Goal: Task Accomplishment & Management: Manage account settings

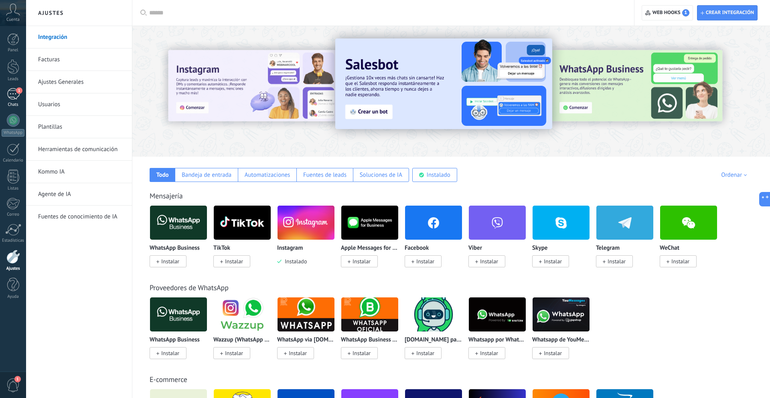
click at [15, 95] on div "1" at bounding box center [13, 94] width 13 height 12
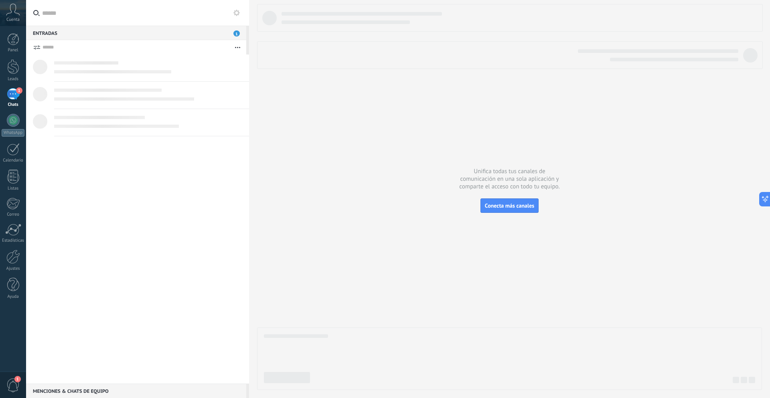
scroll to position [8, 0]
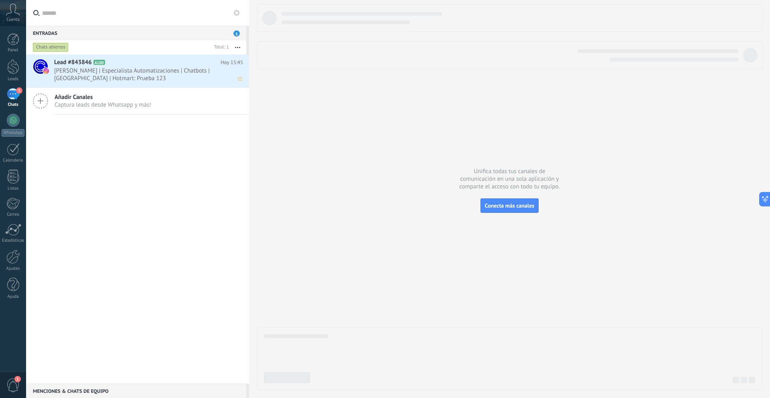
click at [107, 70] on span "[PERSON_NAME] | Especialista Automatizaciones | Chatbots | [GEOGRAPHIC_DATA] | …" at bounding box center [141, 74] width 174 height 15
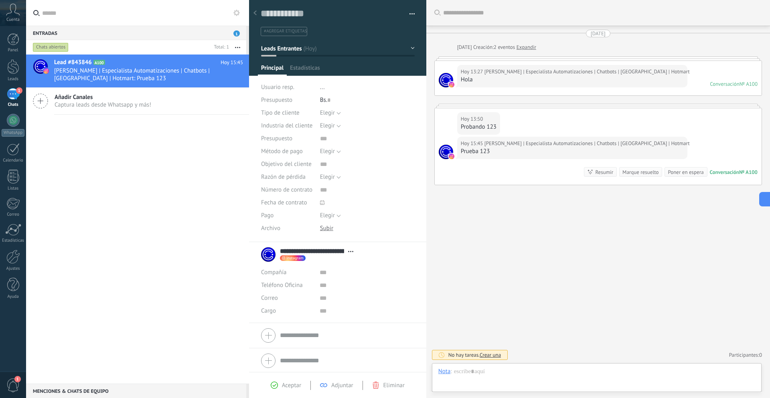
scroll to position [12, 0]
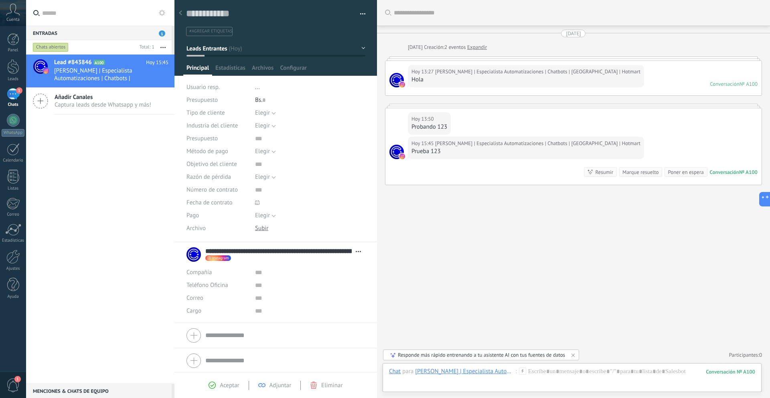
click at [112, 184] on div "Entradas 1 Chats abiertos Total: 1 Silenciar Acciones múltiples Ordenar Más rec…" at bounding box center [398, 199] width 744 height 398
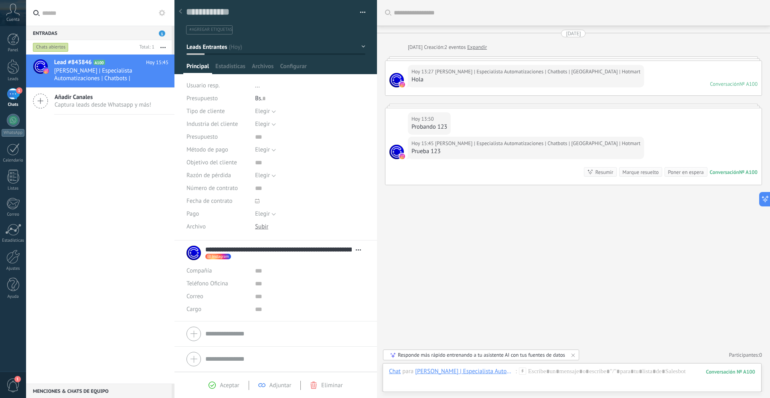
scroll to position [0, 0]
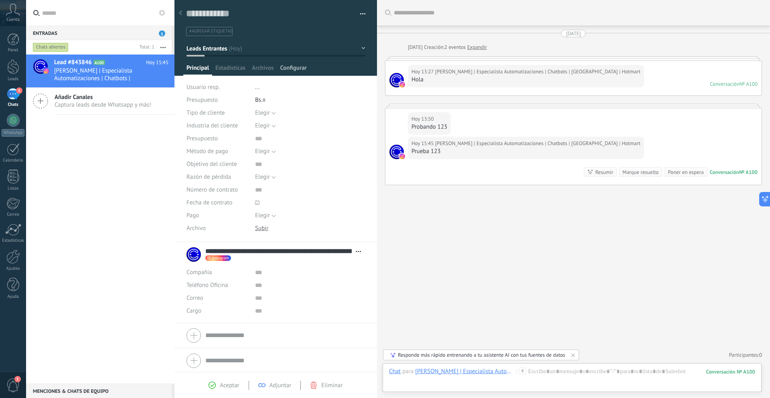
click at [294, 65] on span "Configurar" at bounding box center [293, 70] width 26 height 12
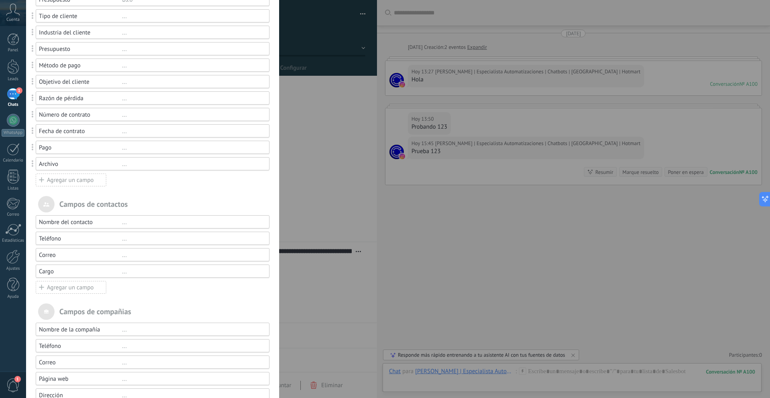
scroll to position [130, 0]
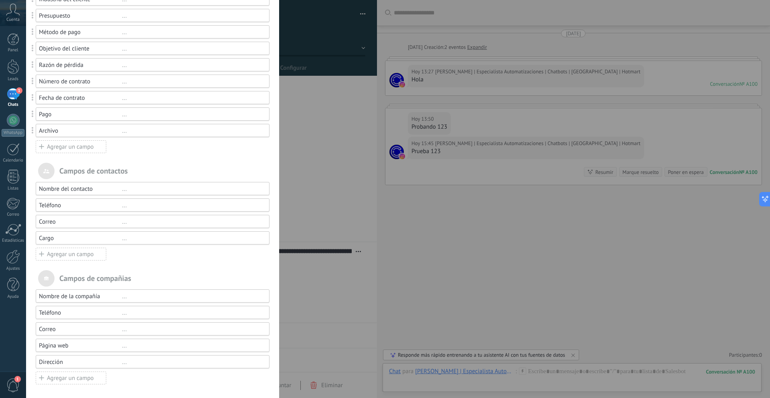
click at [347, 144] on div "Campos y grupos En Kommo puedes añadir tus propios campos y usarlos para cualqu…" at bounding box center [398, 199] width 744 height 398
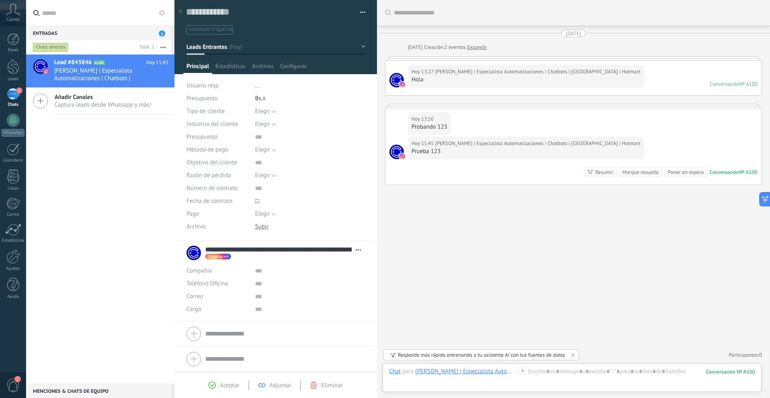
scroll to position [0, 0]
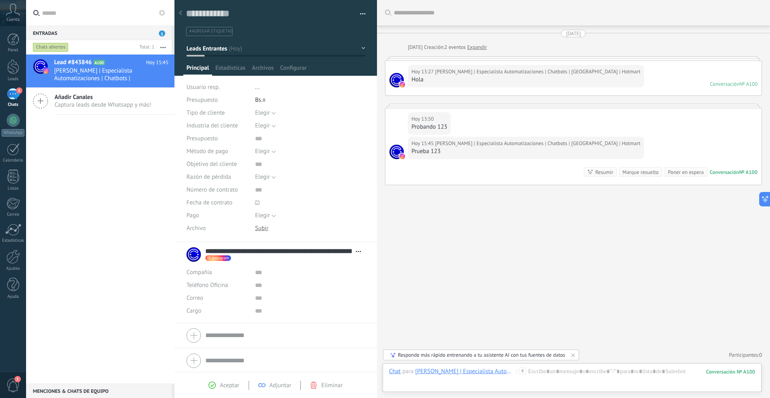
click at [180, 10] on icon at bounding box center [180, 12] width 3 height 5
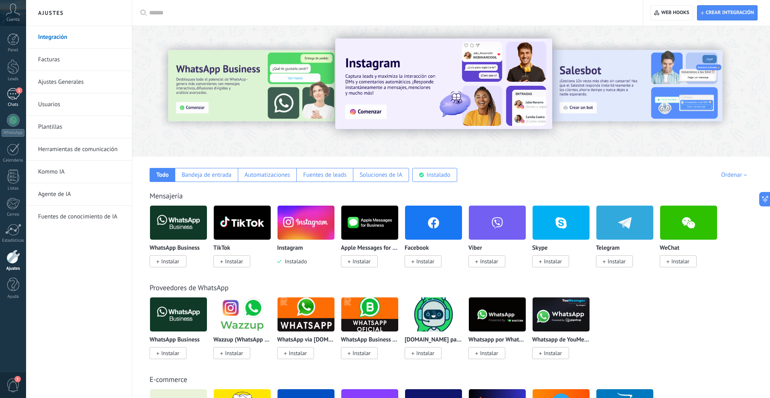
click at [14, 91] on div "1" at bounding box center [13, 94] width 13 height 12
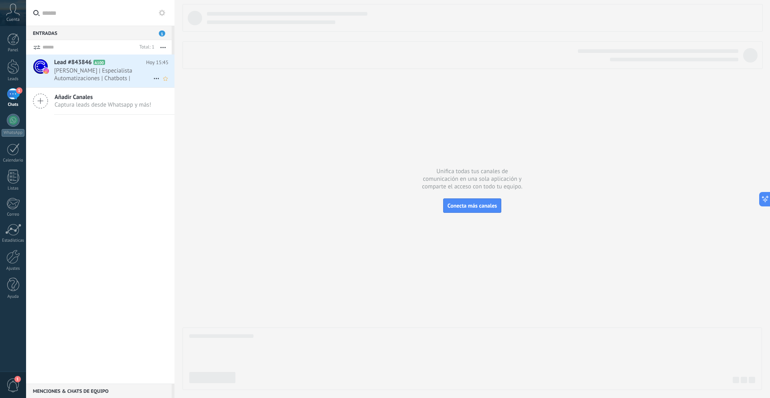
click at [108, 77] on span "[PERSON_NAME] | Especialista Automatizaciones | Chatbots | [GEOGRAPHIC_DATA] | …" at bounding box center [103, 74] width 99 height 15
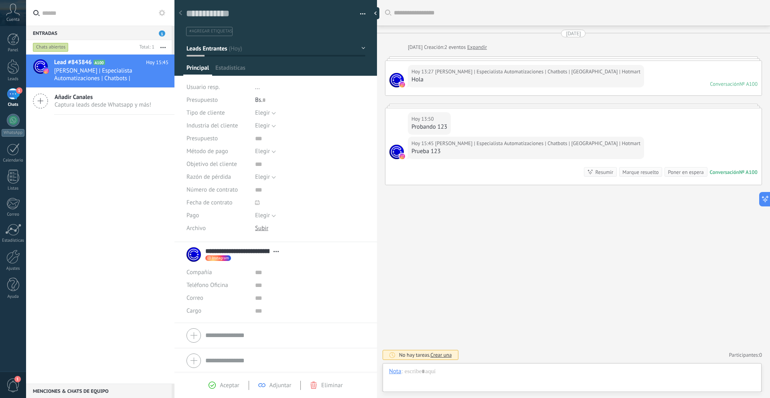
type textarea "**********"
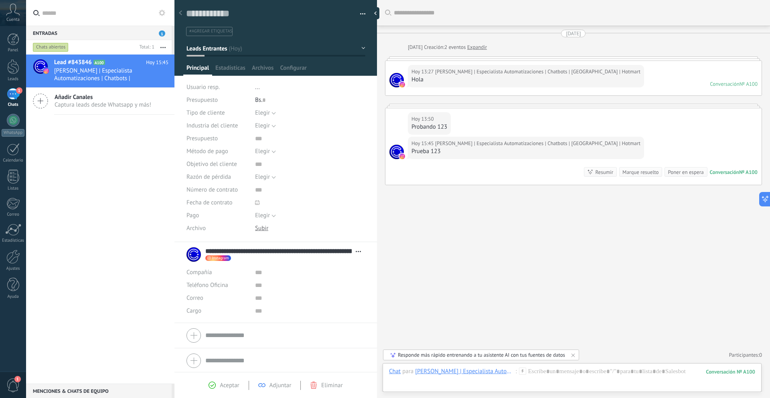
click at [501, 57] on div at bounding box center [573, 59] width 377 height 4
click at [473, 46] on link "Expandir" at bounding box center [477, 47] width 20 height 8
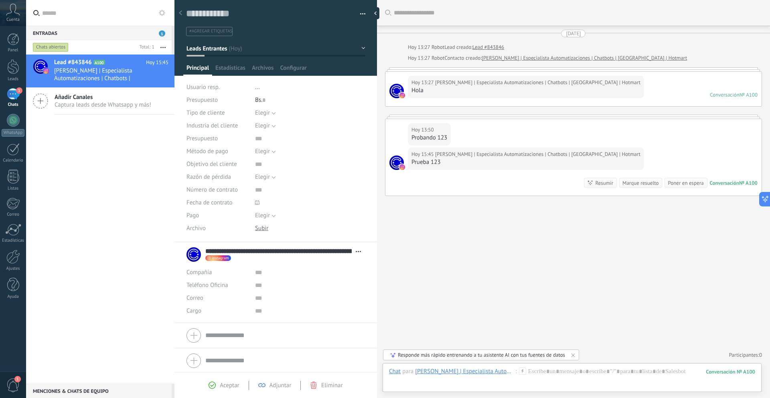
click at [489, 69] on div at bounding box center [573, 69] width 377 height 4
click at [492, 101] on div "[DATE] 13:27 [PERSON_NAME] | Especialista Automatizaciones | Chatbots | [GEOGRA…" at bounding box center [574, 89] width 376 height 35
click at [212, 30] on span "#agregar etiquetas" at bounding box center [210, 31] width 43 height 6
click at [223, 31] on input "text" at bounding box center [275, 31] width 174 height 8
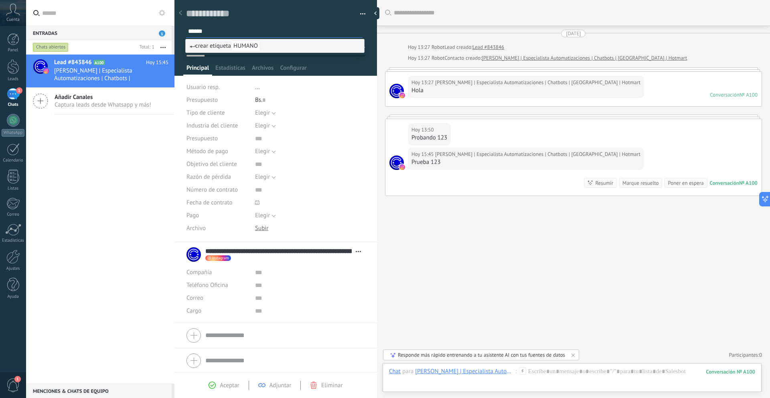
type input "******"
click at [224, 42] on span "crear etiqueta HUMANO" at bounding box center [225, 46] width 71 height 8
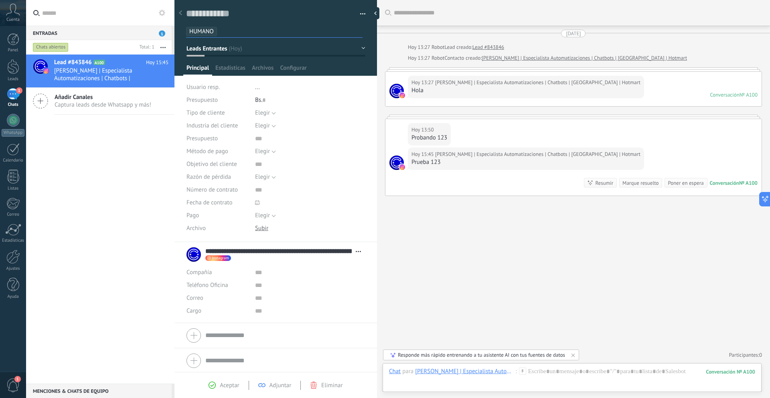
click at [296, 102] on div "Bs. 0" at bounding box center [310, 100] width 110 height 13
click at [96, 95] on span "Añadir Canales" at bounding box center [103, 97] width 97 height 8
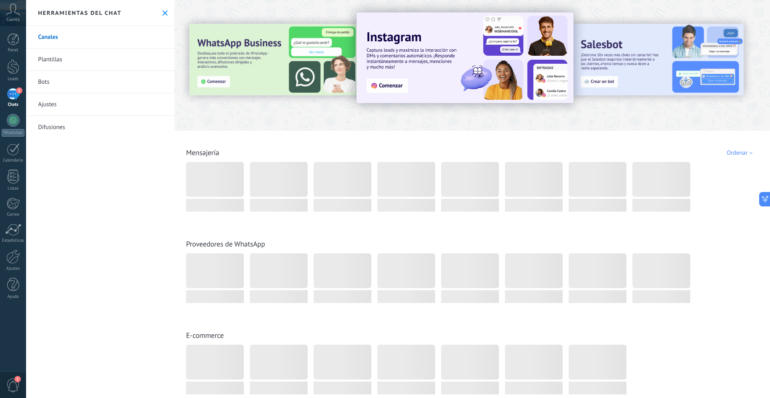
click at [16, 91] on span "1" at bounding box center [19, 90] width 6 height 6
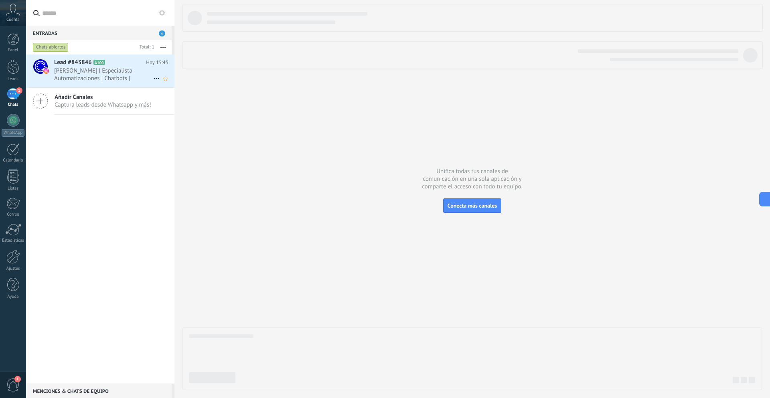
click at [122, 67] on span "[PERSON_NAME] | Especialista Automatizaciones | Chatbots | [GEOGRAPHIC_DATA] | …" at bounding box center [103, 74] width 99 height 15
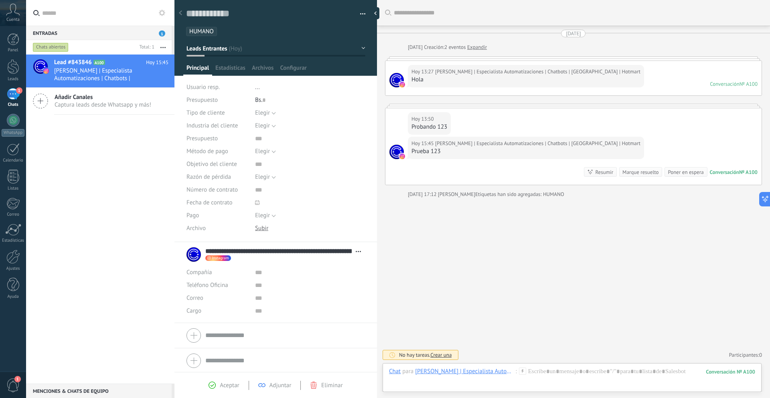
scroll to position [12, 0]
click at [203, 30] on span "HUMANO" at bounding box center [201, 32] width 24 height 8
click at [305, 82] on li "..." at bounding box center [310, 87] width 110 height 13
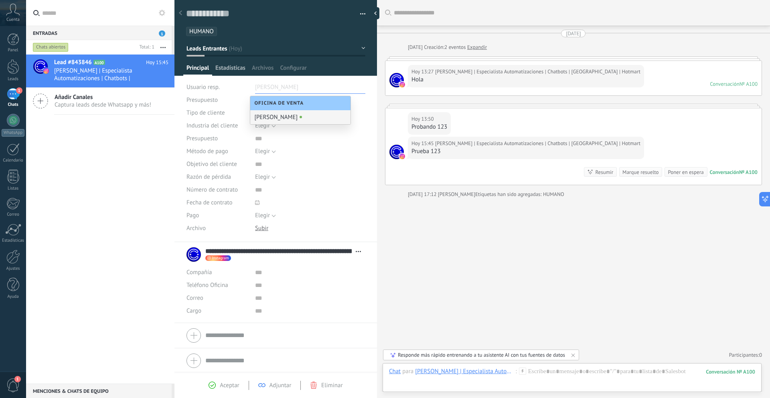
click at [233, 69] on span "Estadísticas" at bounding box center [230, 70] width 30 height 12
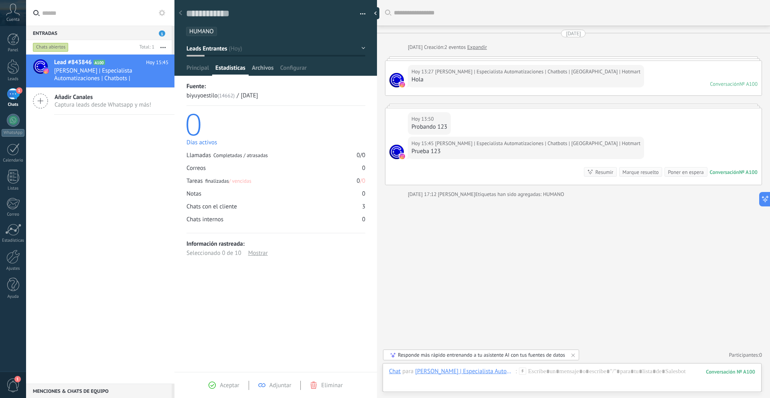
click at [264, 69] on span "Archivos" at bounding box center [263, 70] width 22 height 12
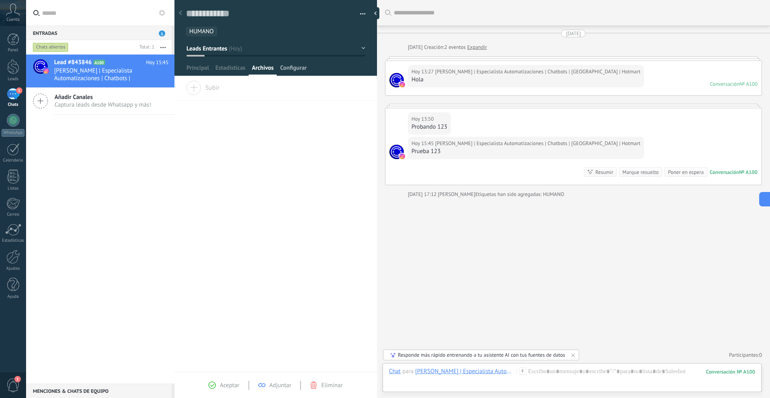
click at [288, 67] on span "Configurar" at bounding box center [293, 70] width 26 height 12
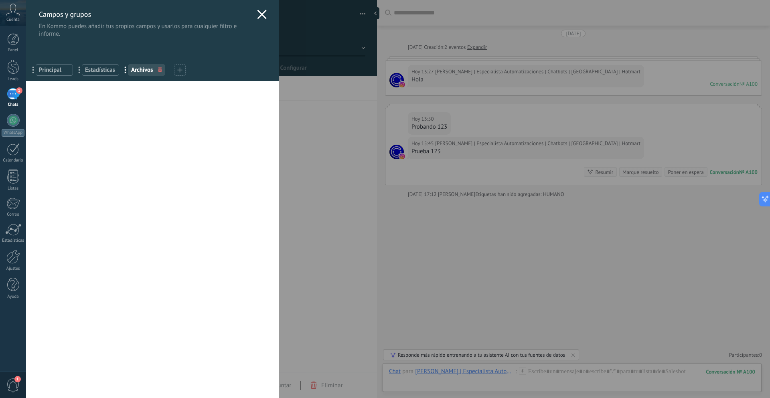
click at [261, 14] on icon at bounding box center [262, 15] width 10 height 10
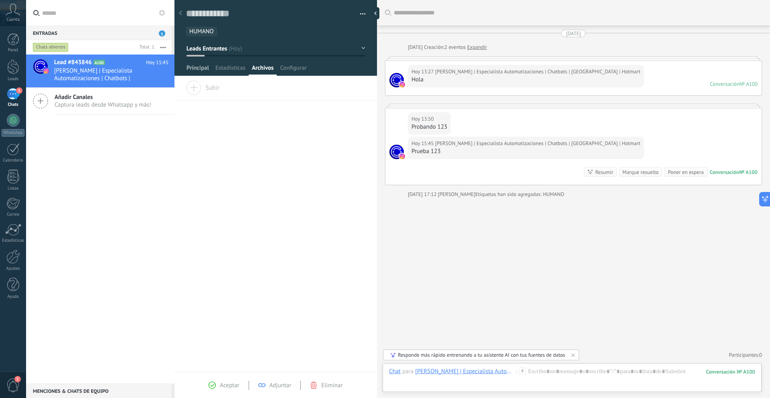
click at [195, 66] on span "Principal" at bounding box center [198, 70] width 22 height 12
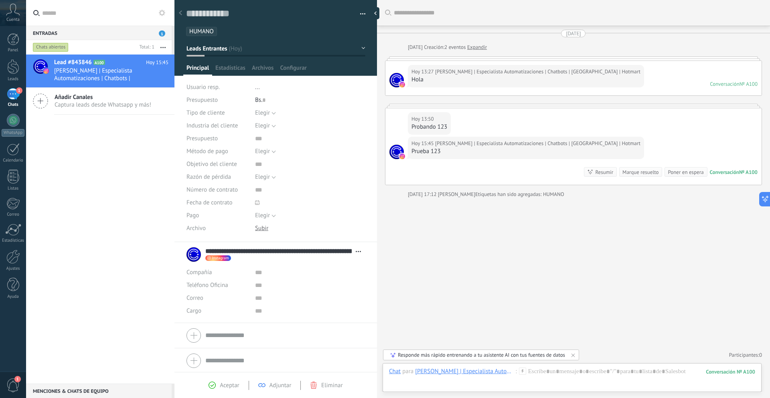
click at [357, 16] on button "button" at bounding box center [360, 14] width 12 height 12
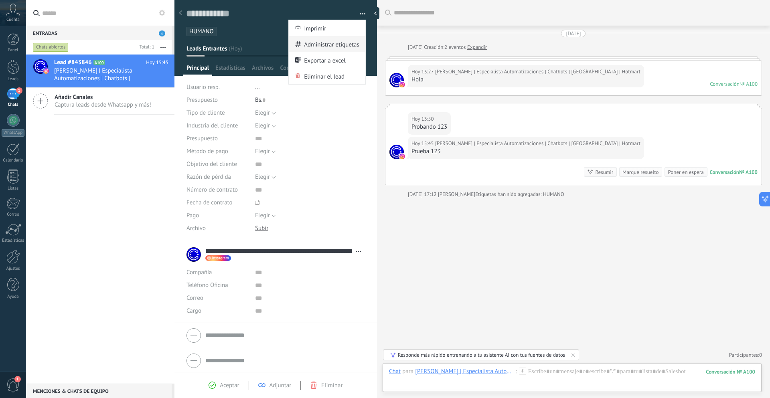
click at [298, 43] on div "Administrar etiquetas" at bounding box center [327, 44] width 77 height 16
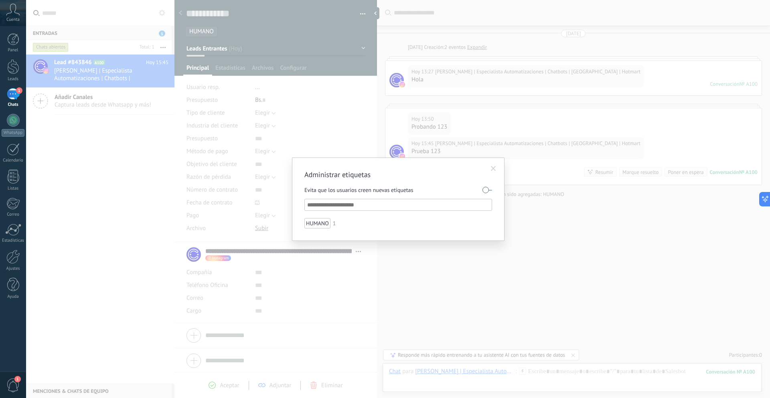
click at [298, 43] on div "Administrar etiquetas Evita que los usuarios creen nuevas etiquetas HUMANO 1" at bounding box center [398, 199] width 744 height 398
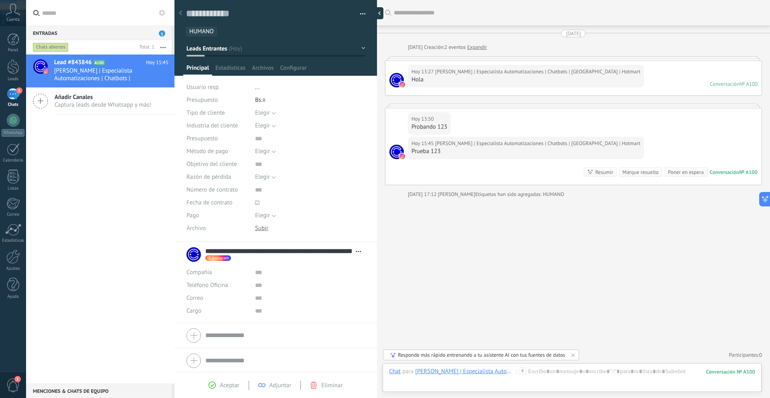
click at [378, 16] on div at bounding box center [378, 13] width 12 height 12
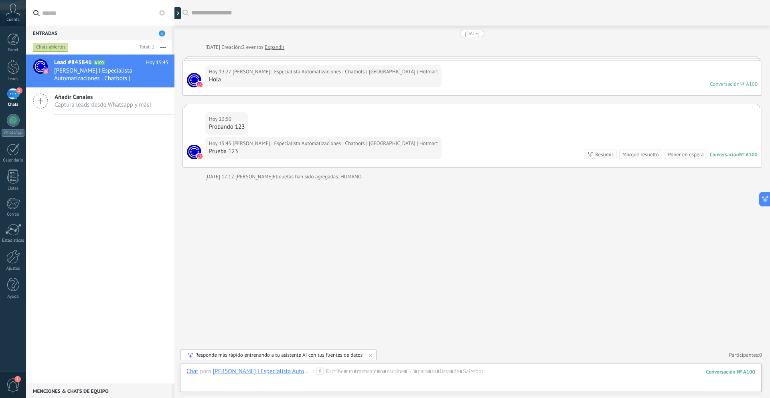
scroll to position [24, 0]
click at [179, 17] on div at bounding box center [179, 13] width 12 height 12
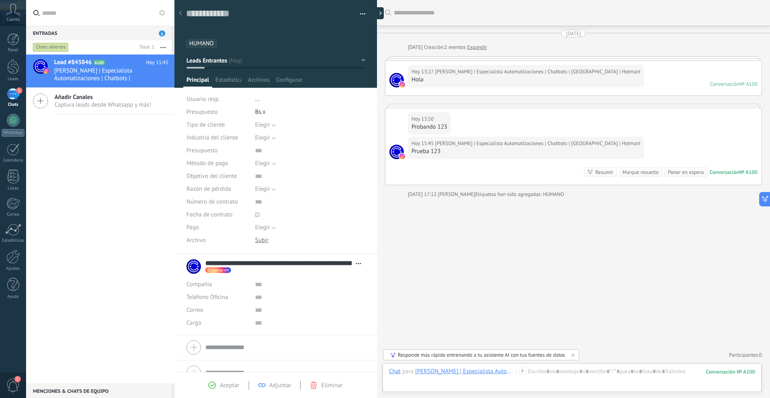
scroll to position [12, 0]
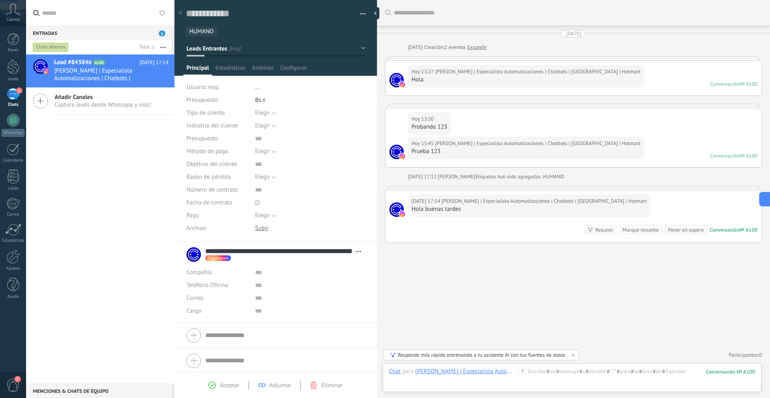
click at [394, 188] on div at bounding box center [573, 188] width 377 height 4
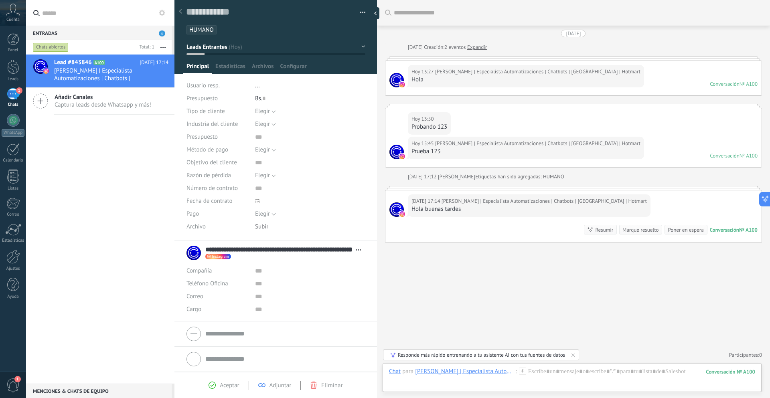
scroll to position [0, 0]
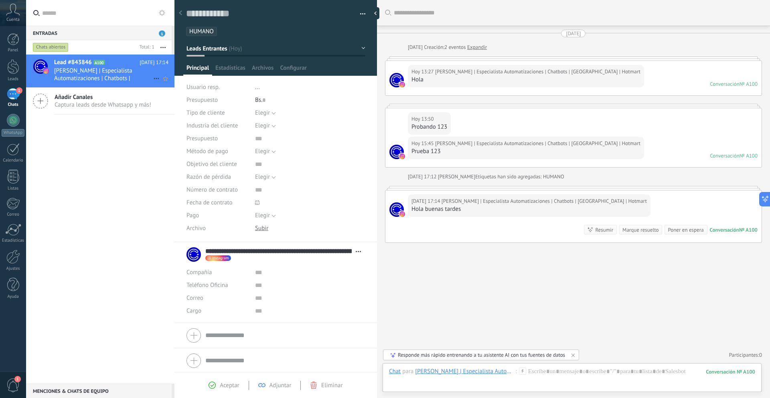
click at [110, 71] on span "[PERSON_NAME] | Especialista Automatizaciones | Chatbots | [GEOGRAPHIC_DATA] | …" at bounding box center [103, 74] width 99 height 15
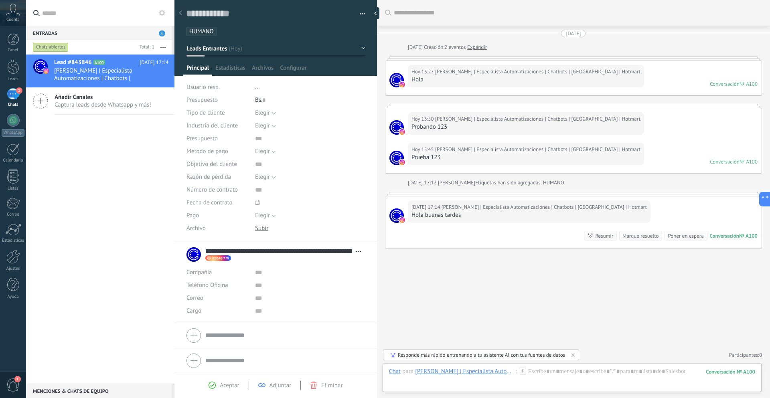
click at [500, 206] on span "[PERSON_NAME] | Especialista Automatizaciones | Chatbots | [GEOGRAPHIC_DATA] | …" at bounding box center [544, 207] width 205 height 8
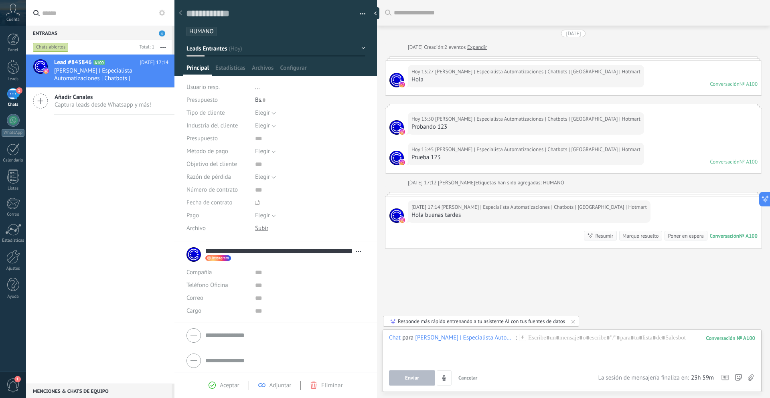
click at [470, 378] on span "Cancelar" at bounding box center [468, 378] width 19 height 7
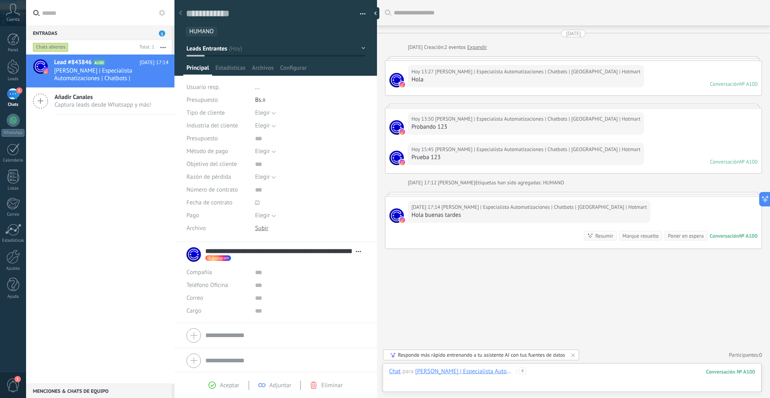
click at [574, 380] on div at bounding box center [572, 380] width 366 height 24
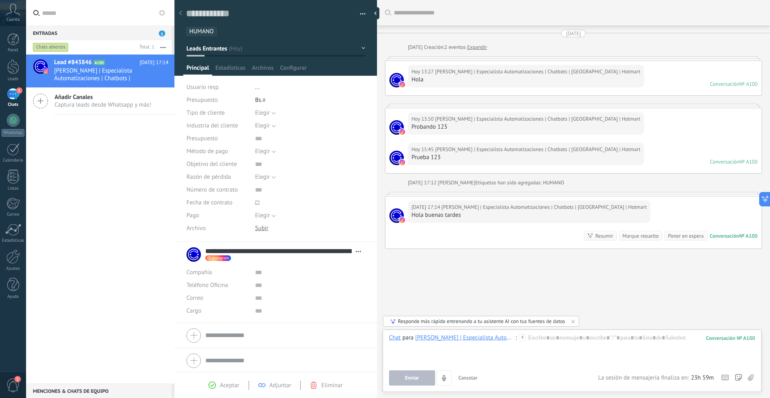
click at [464, 376] on span "Cancelar" at bounding box center [468, 378] width 19 height 7
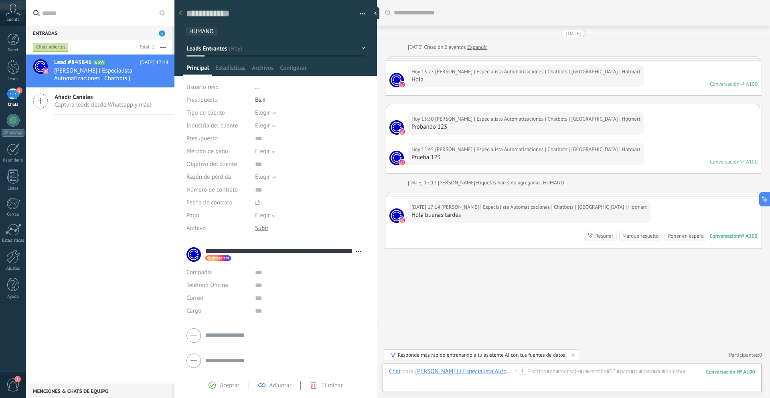
scroll to position [2, 0]
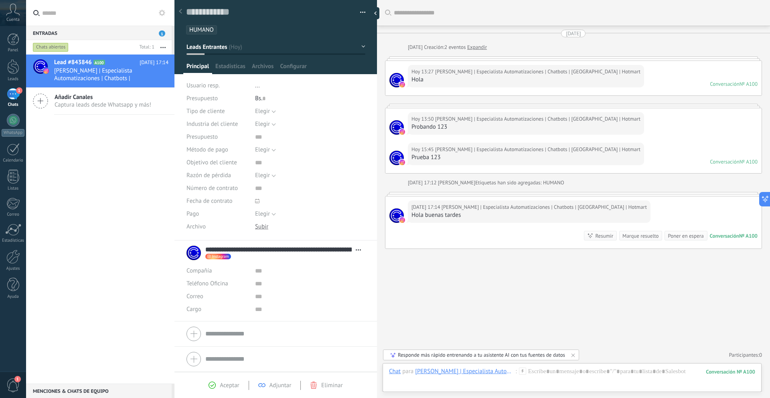
click at [211, 385] on icon at bounding box center [212, 385] width 7 height 7
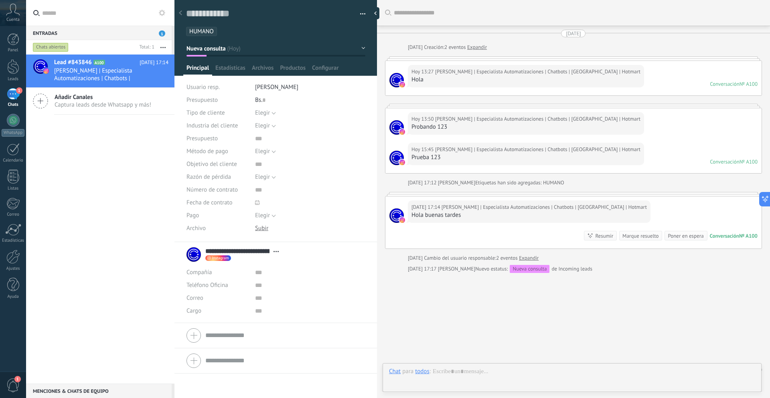
type textarea "**********"
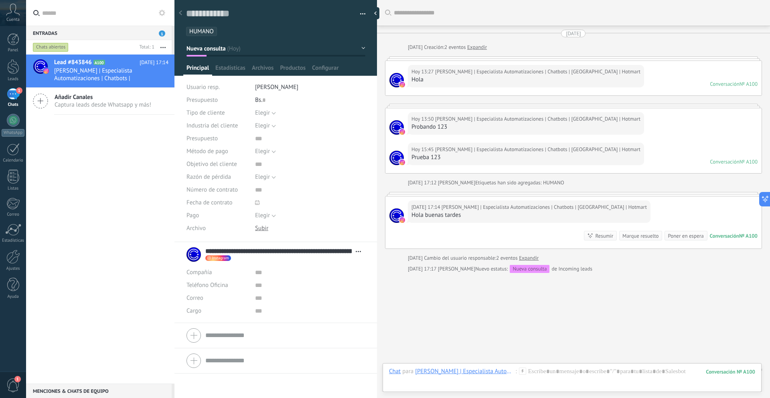
scroll to position [12, 0]
